Goal: Find specific page/section: Find specific page/section

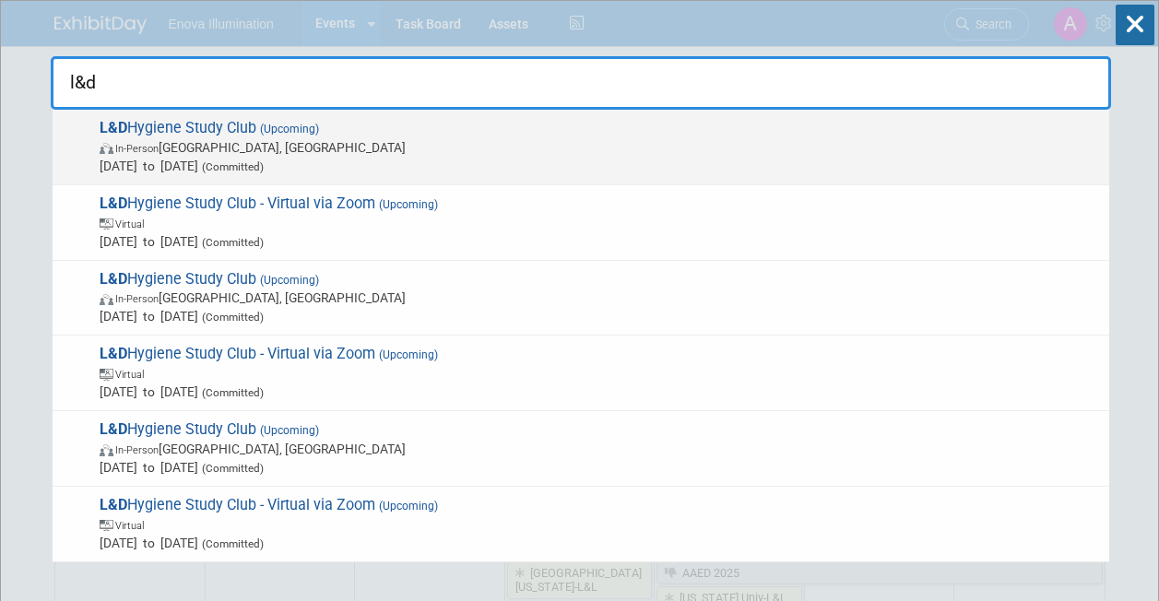
type input "l&d"
click at [216, 127] on span "L&D Hygiene Study Club (Upcoming) In-Person [GEOGRAPHIC_DATA], [GEOGRAPHIC_DATA…" at bounding box center [597, 147] width 1006 height 56
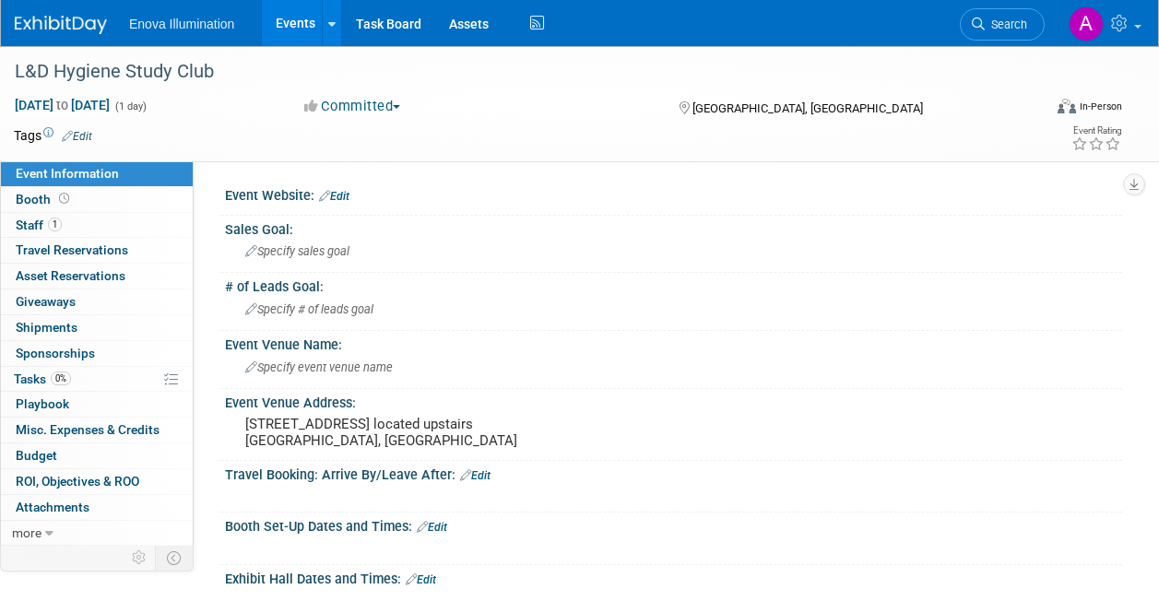
click at [127, 223] on link "1 Staff 1" at bounding box center [97, 225] width 192 height 25
